Goal: Transaction & Acquisition: Book appointment/travel/reservation

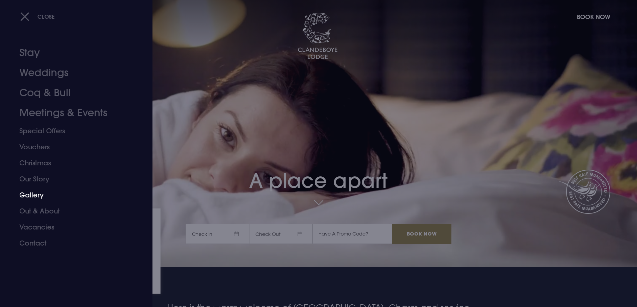
click at [33, 194] on link "Gallery" at bounding box center [72, 195] width 106 height 16
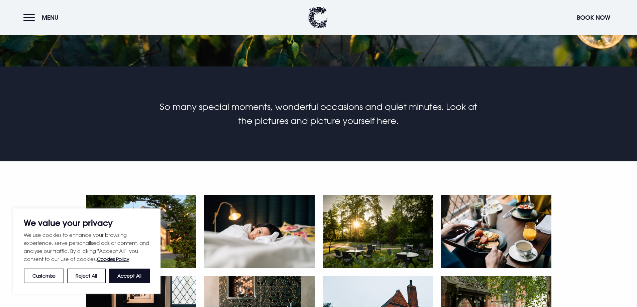
scroll to position [267, 0]
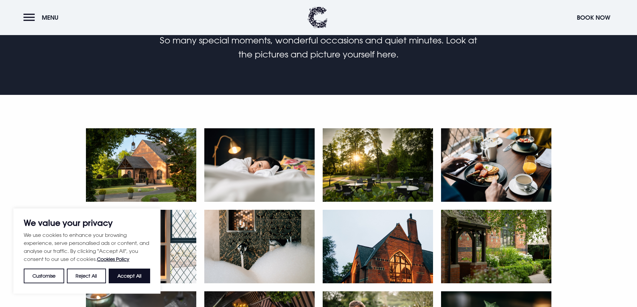
drag, startPoint x: 132, startPoint y: 276, endPoint x: 211, endPoint y: 276, distance: 78.2
click at [132, 276] on button "Accept All" at bounding box center [129, 276] width 41 height 15
checkbox input "true"
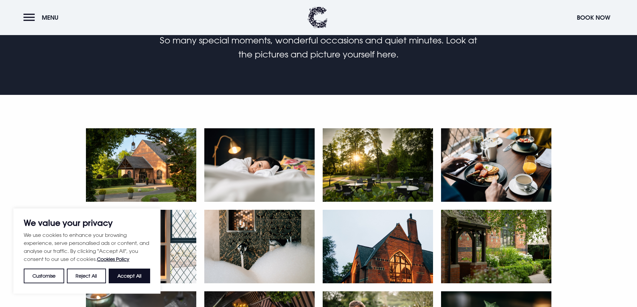
checkbox input "true"
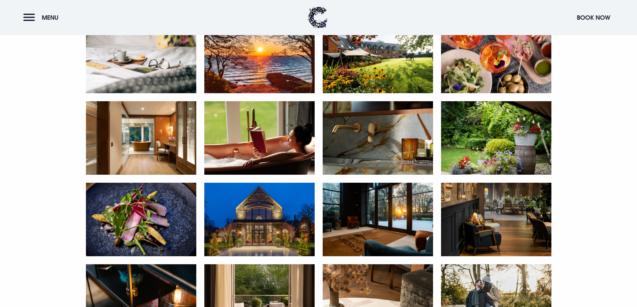
scroll to position [501, 0]
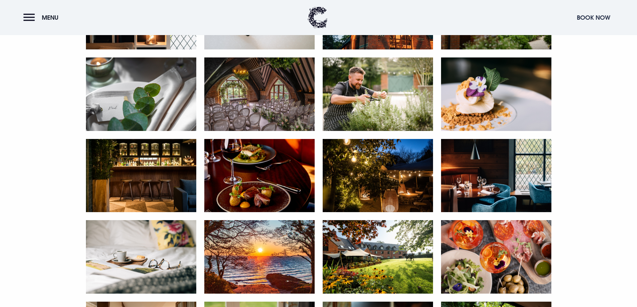
click at [594, 15] on button "Book Now" at bounding box center [593, 17] width 40 height 14
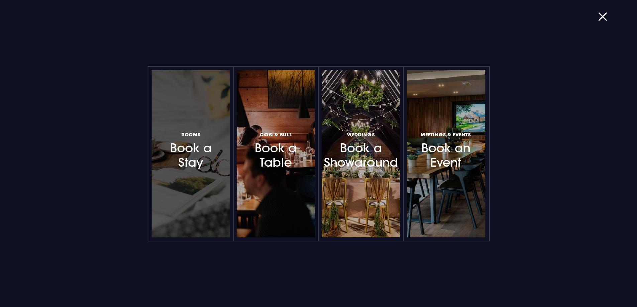
click at [188, 150] on h3 "Rooms Book a Stay" at bounding box center [191, 150] width 58 height 40
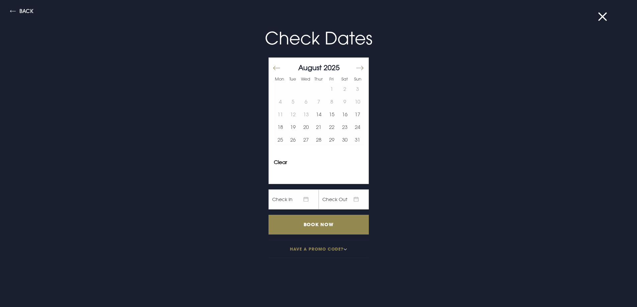
click at [357, 68] on button "Move forward to switch to the next month." at bounding box center [359, 68] width 8 height 14
click at [339, 114] on button "20" at bounding box center [344, 114] width 13 height 13
click at [354, 114] on button "21" at bounding box center [357, 114] width 13 height 13
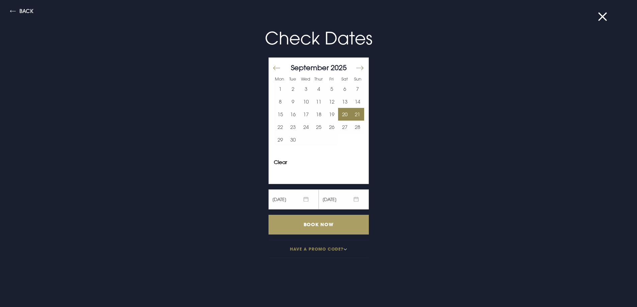
click at [321, 223] on input "Book Now" at bounding box center [318, 225] width 100 height 20
